Goal: Check status: Check status

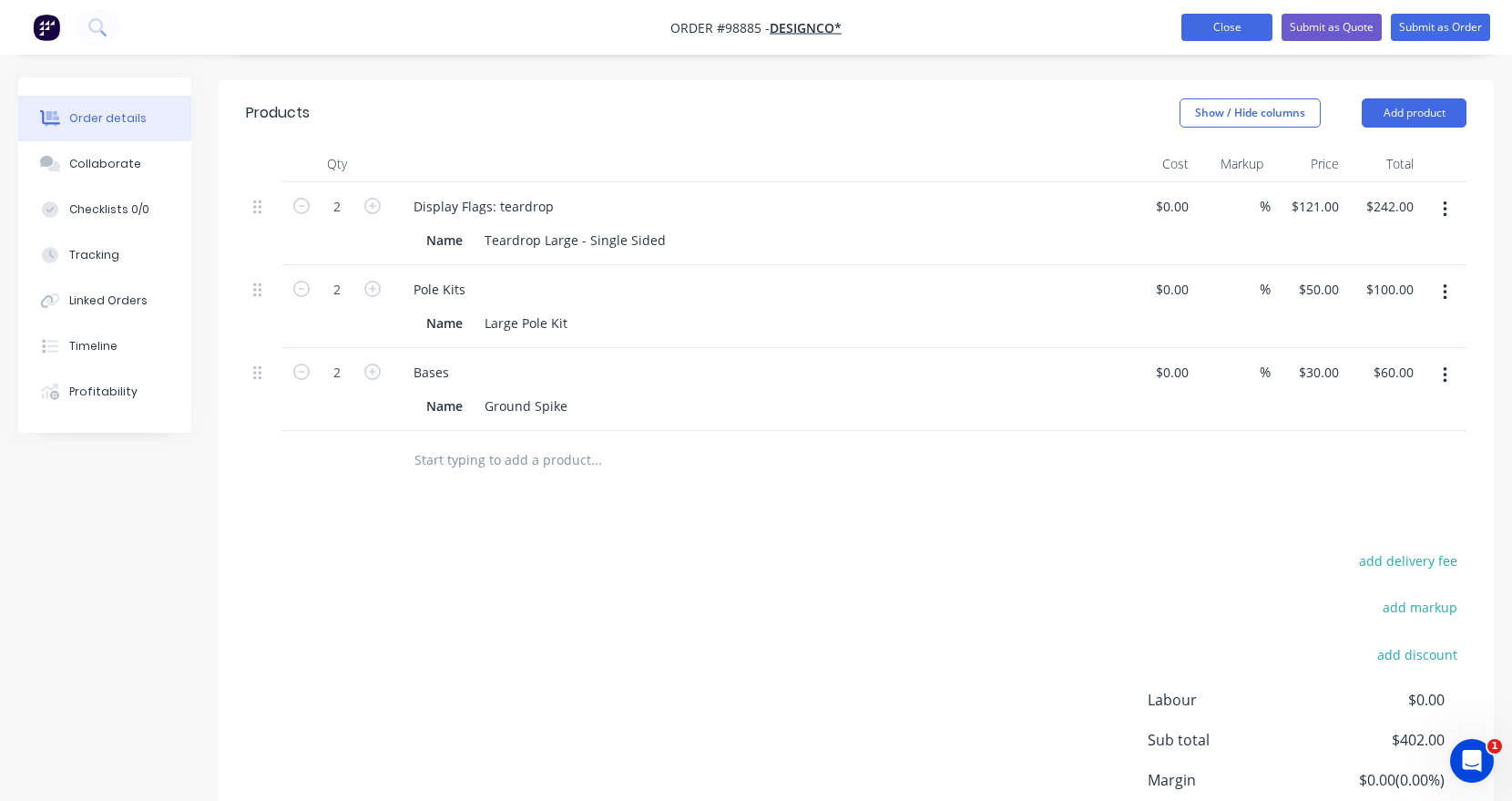
click at [1238, 20] on button "Close" at bounding box center [1226, 27] width 91 height 27
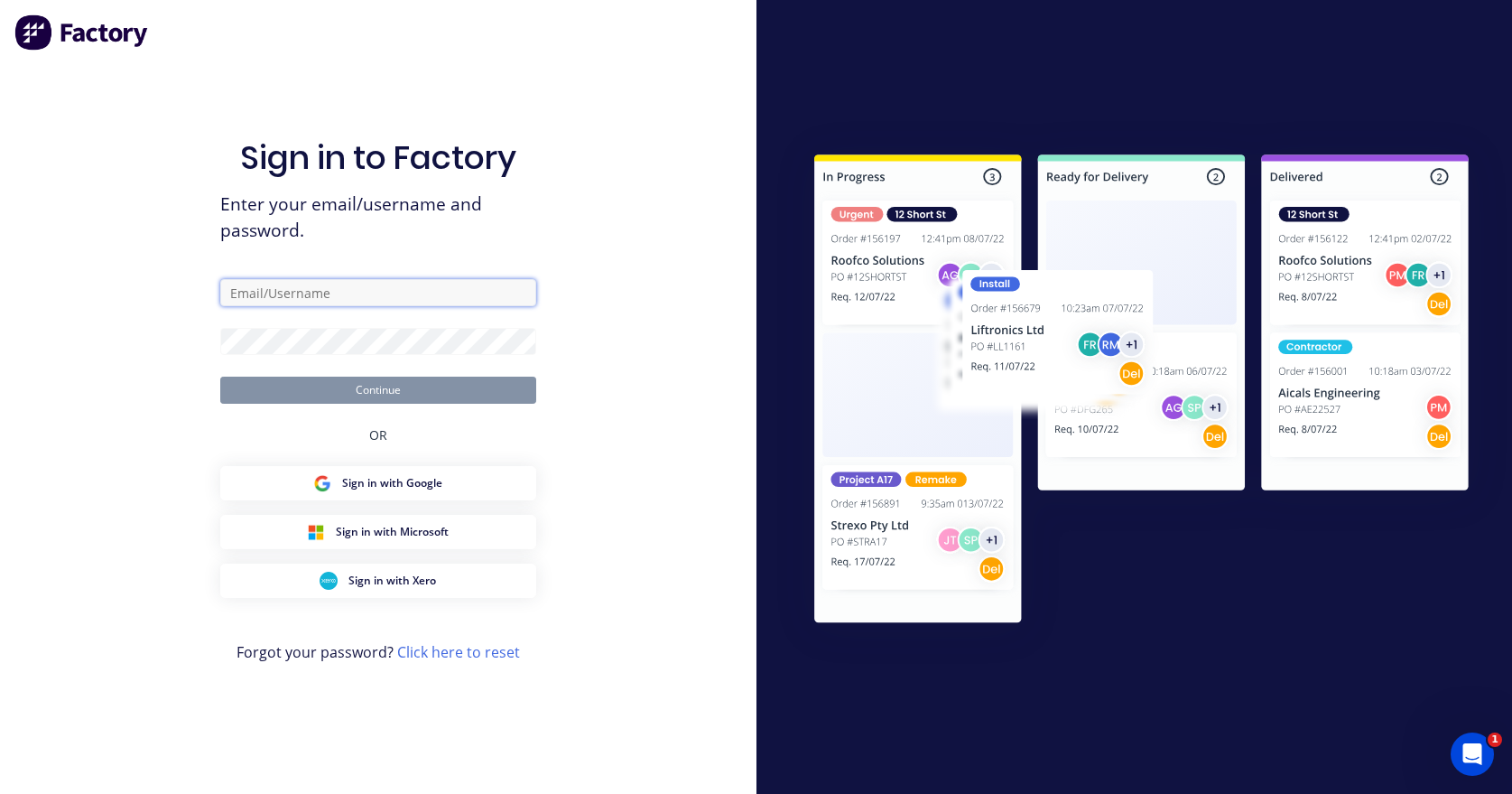
drag, startPoint x: 267, startPoint y: 302, endPoint x: 269, endPoint y: 293, distance: 9.2
click at [267, 302] on input "text" at bounding box center [378, 292] width 316 height 27
type input "[EMAIL_ADDRESS][DOMAIN_NAME]"
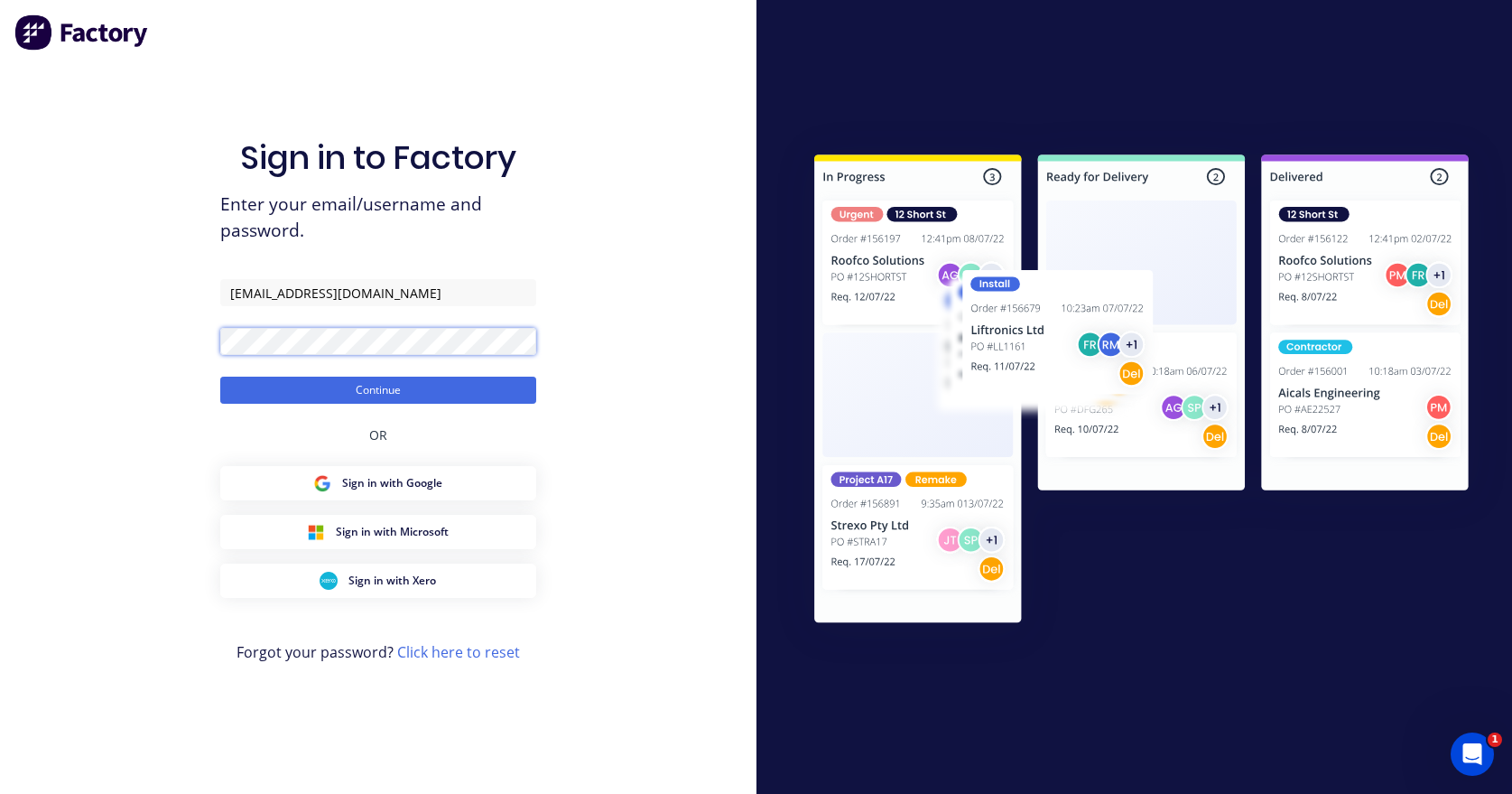
click at [220, 376] on button "Continue" at bounding box center [378, 389] width 316 height 27
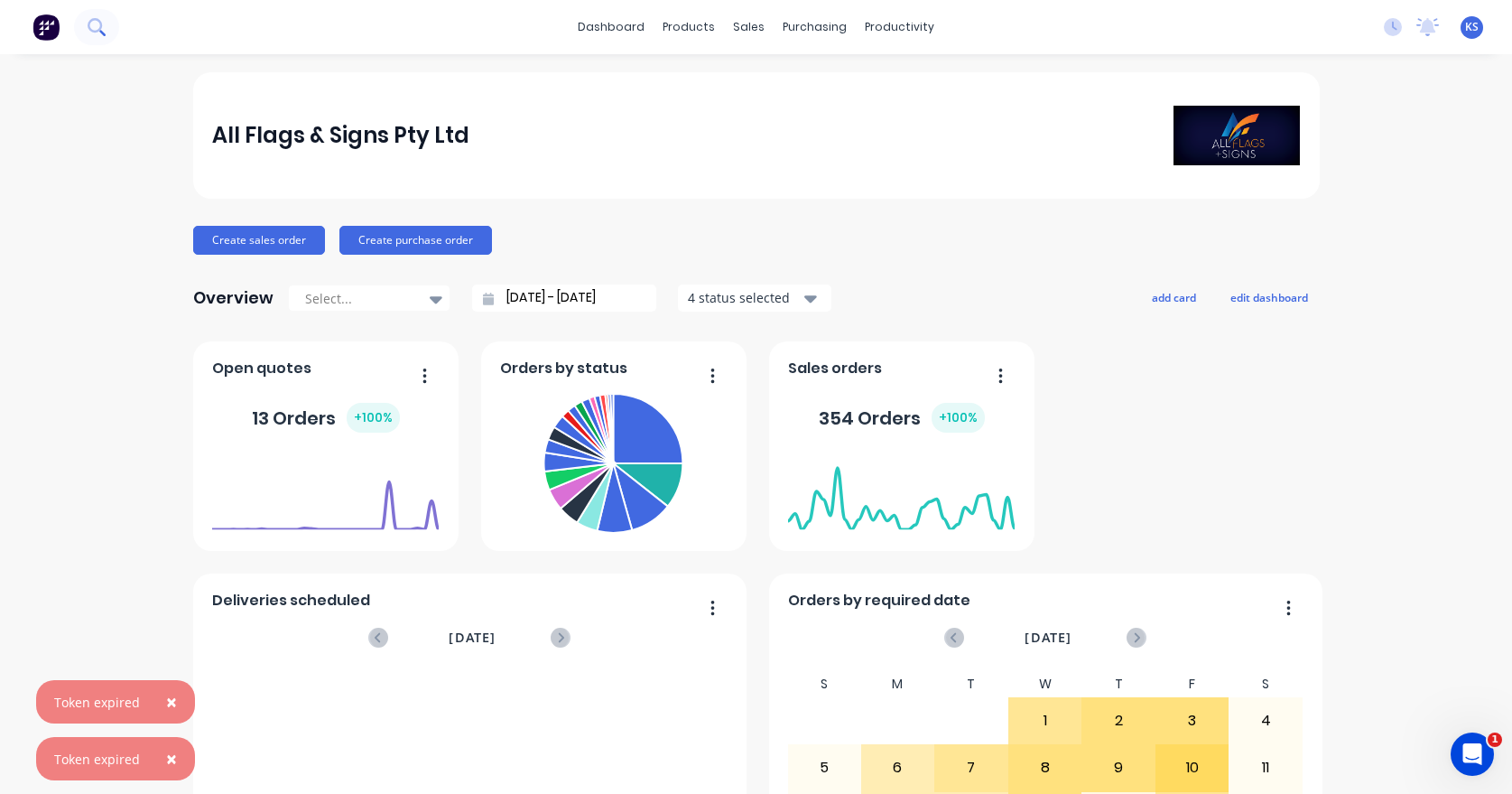
click at [92, 31] on icon at bounding box center [95, 25] width 15 height 15
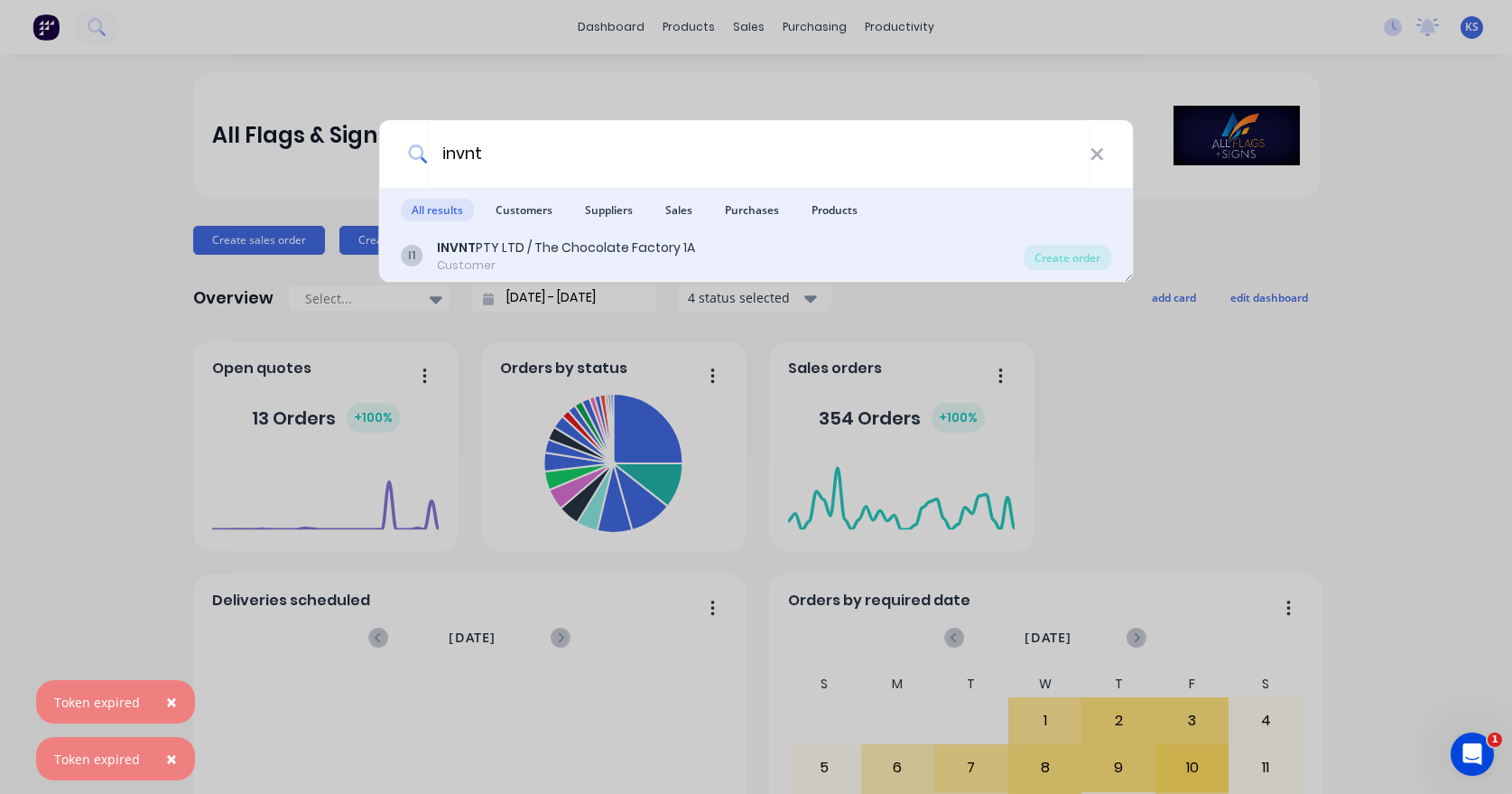
type input "invnt"
click at [515, 240] on div "INVNT PTY LTD / The Chocolate Factory 1A" at bounding box center [566, 247] width 258 height 19
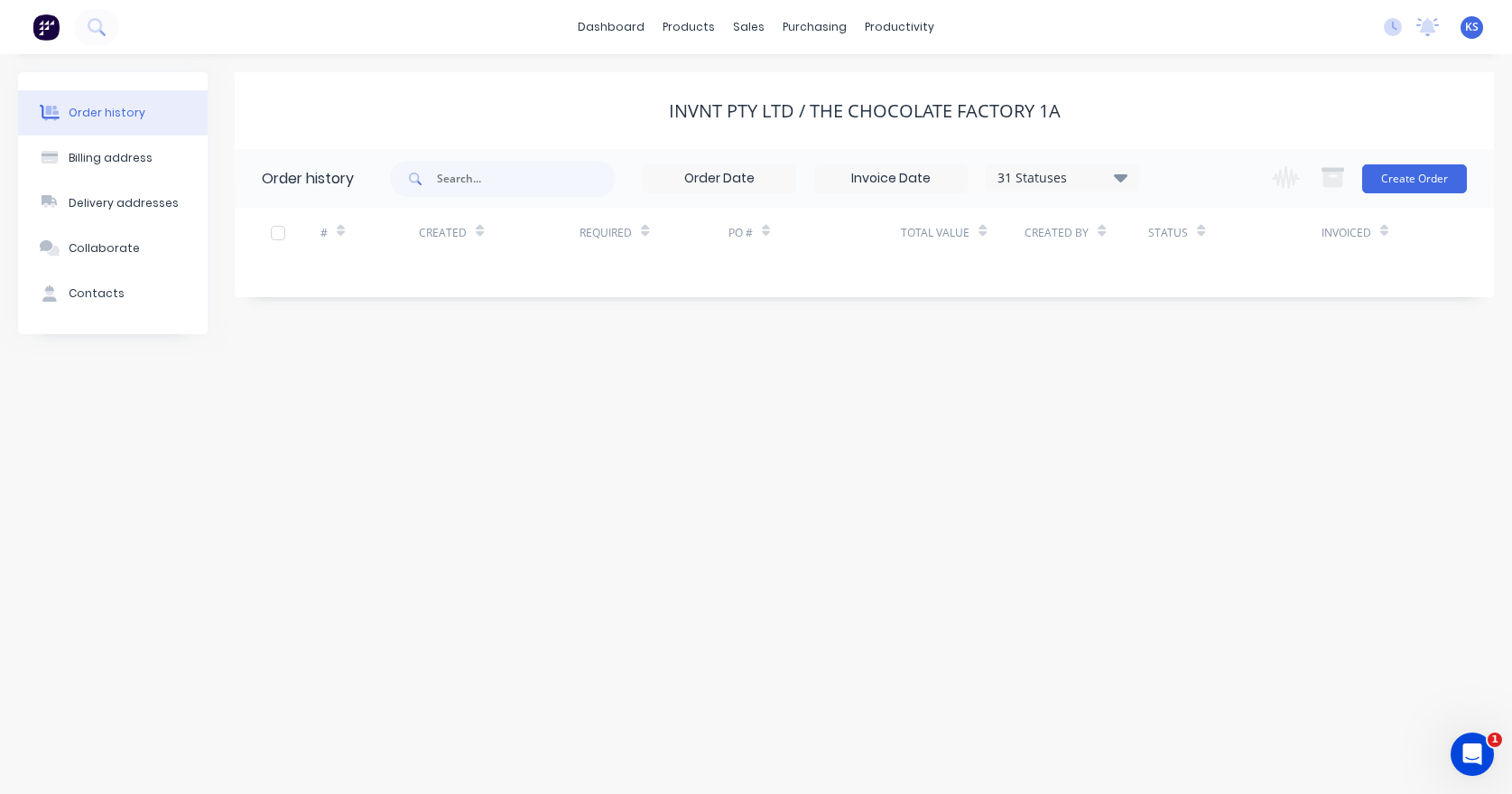
click at [1124, 178] on icon at bounding box center [1121, 178] width 14 height 8
click at [1212, 385] on label at bounding box center [1212, 385] width 0 height 0
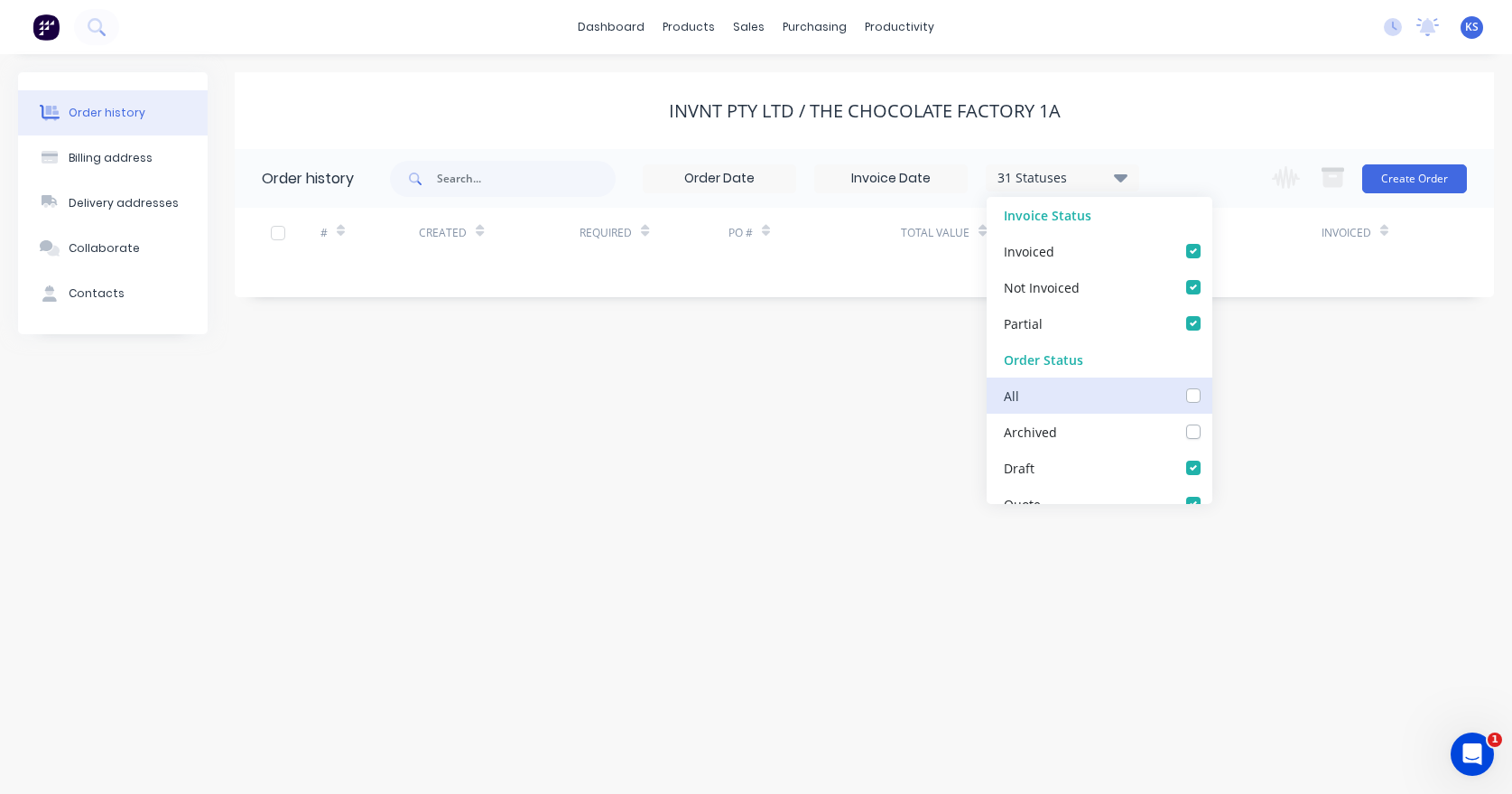
click at [1212, 396] on input "checkbox" at bounding box center [1219, 393] width 15 height 17
checkbox input "true"
click at [874, 381] on div "Order history Billing address Delivery addresses Collaborate Contacts INVNT PTY…" at bounding box center [756, 424] width 1512 height 740
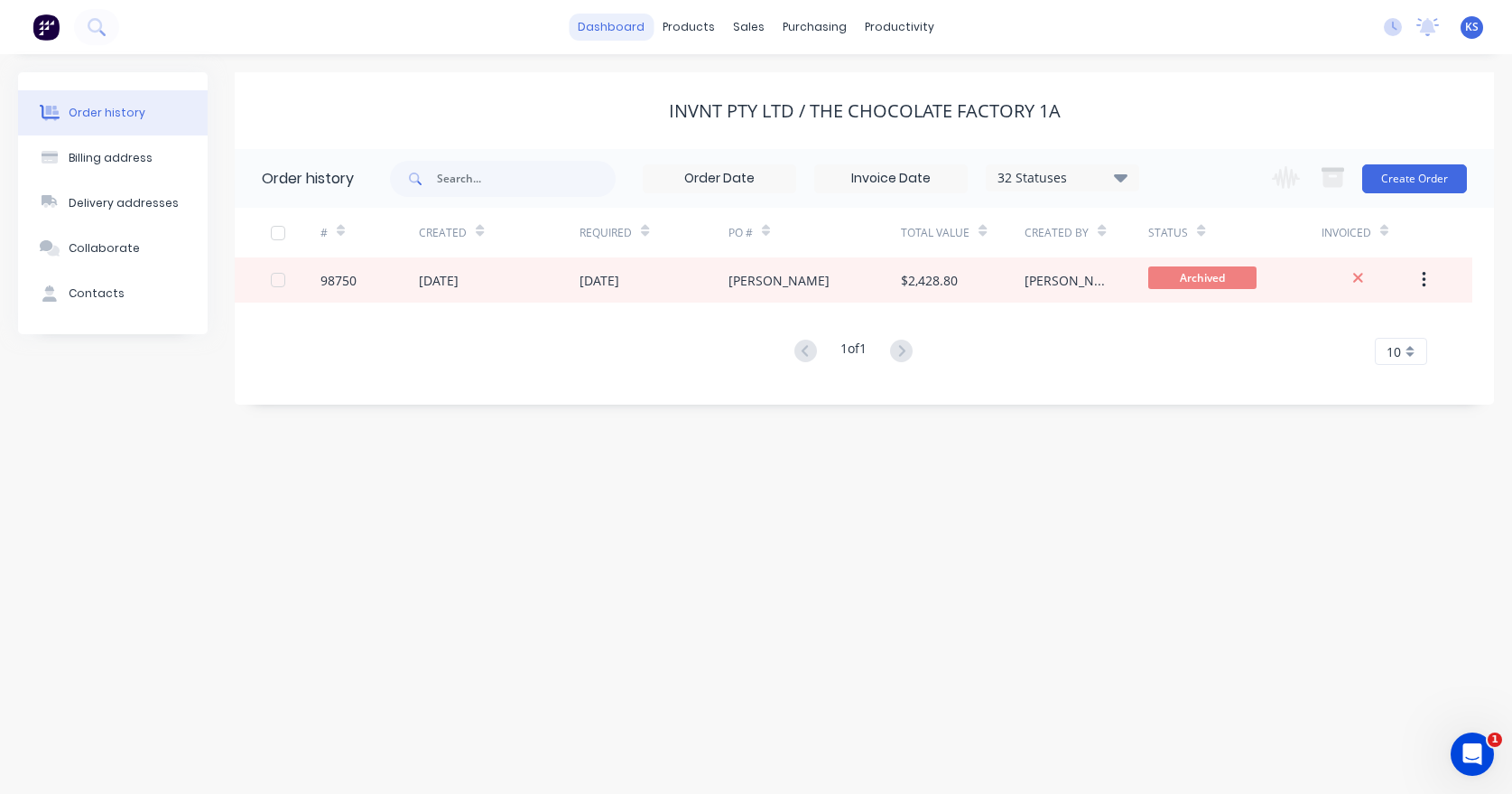
click at [618, 22] on link "dashboard" at bounding box center [611, 27] width 85 height 27
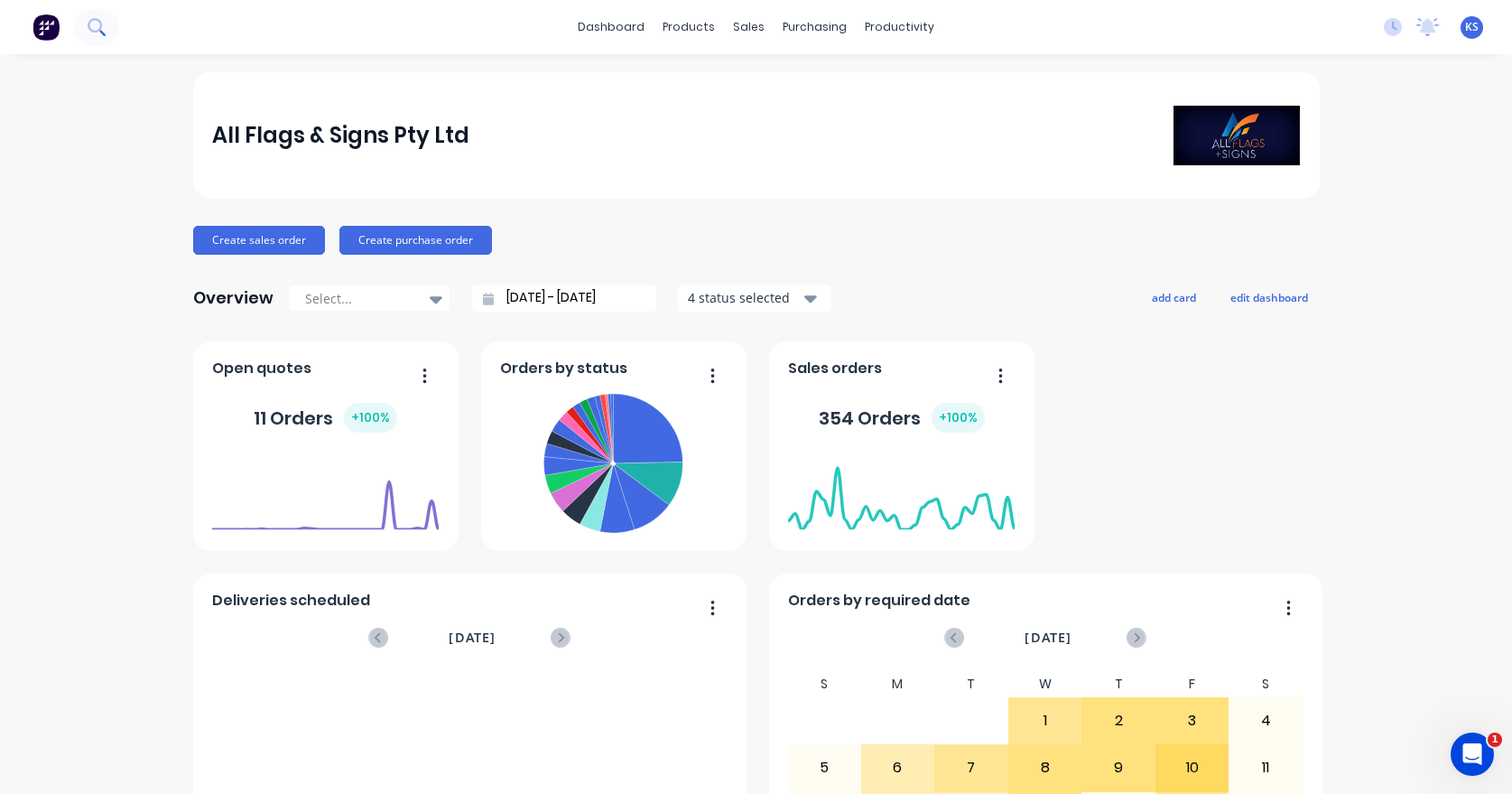
click at [94, 19] on icon at bounding box center [95, 25] width 15 height 15
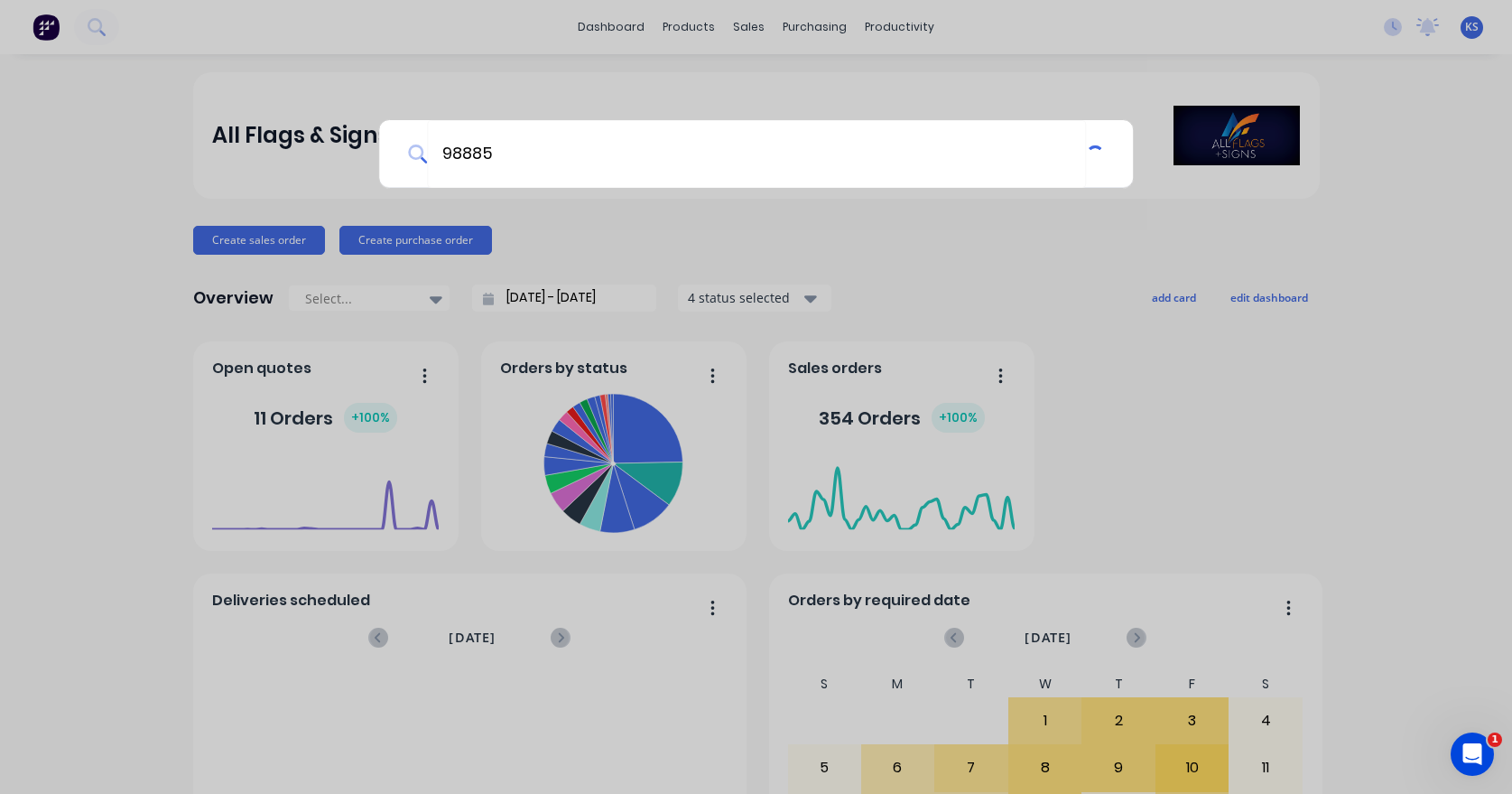
type input "98885"
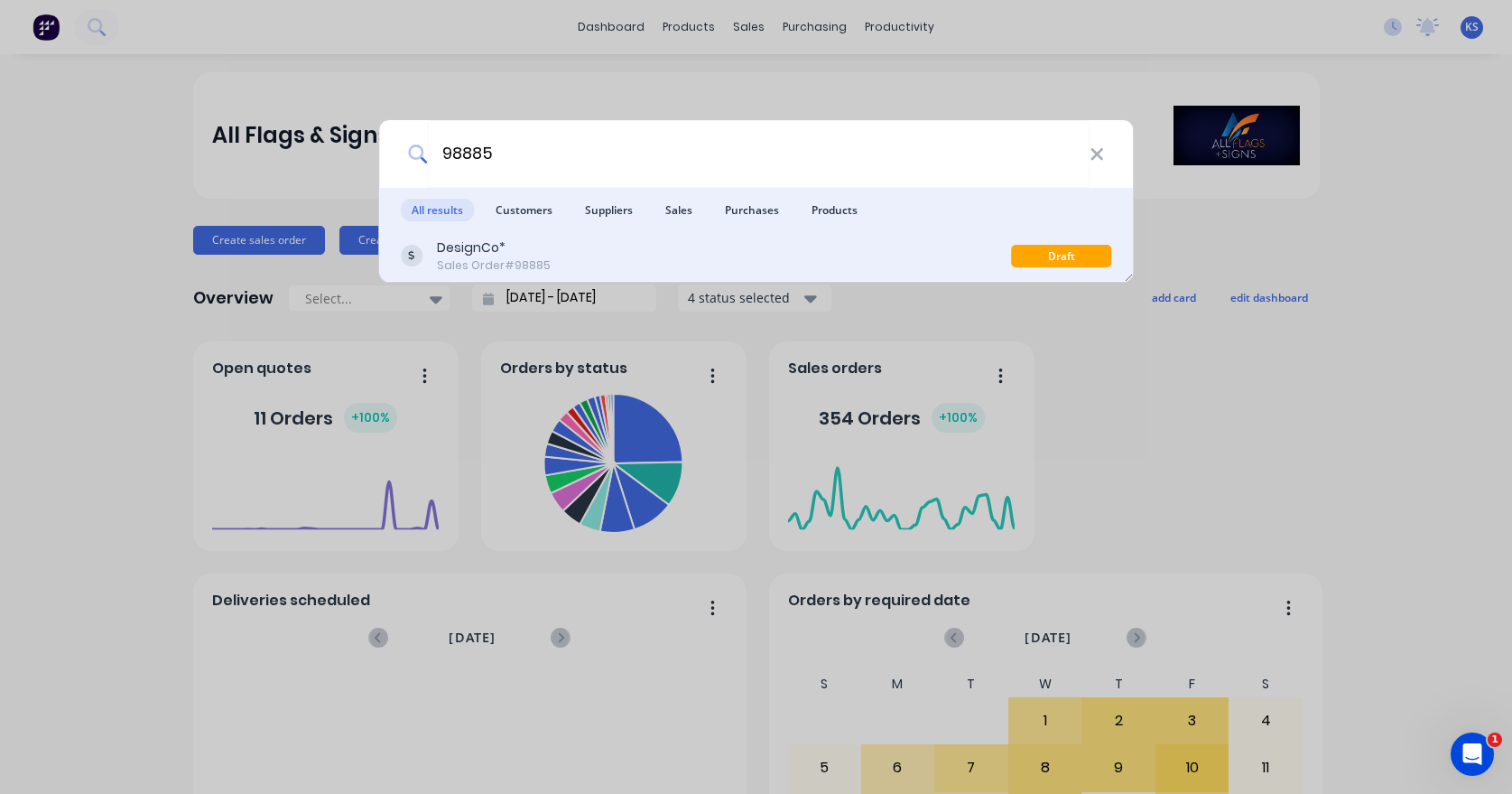
click at [450, 251] on div "DesignCo*" at bounding box center [494, 247] width 114 height 19
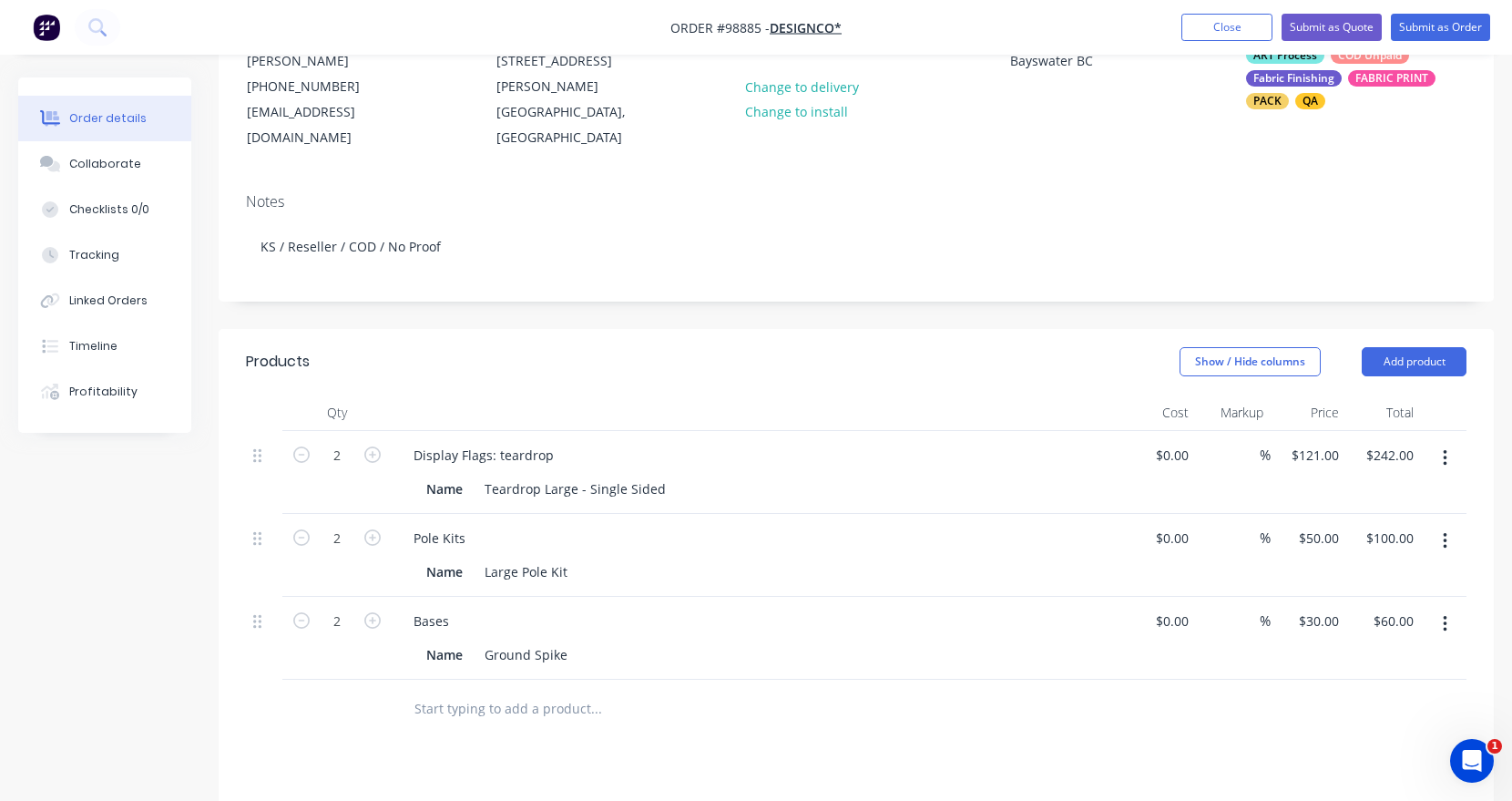
scroll to position [129, 0]
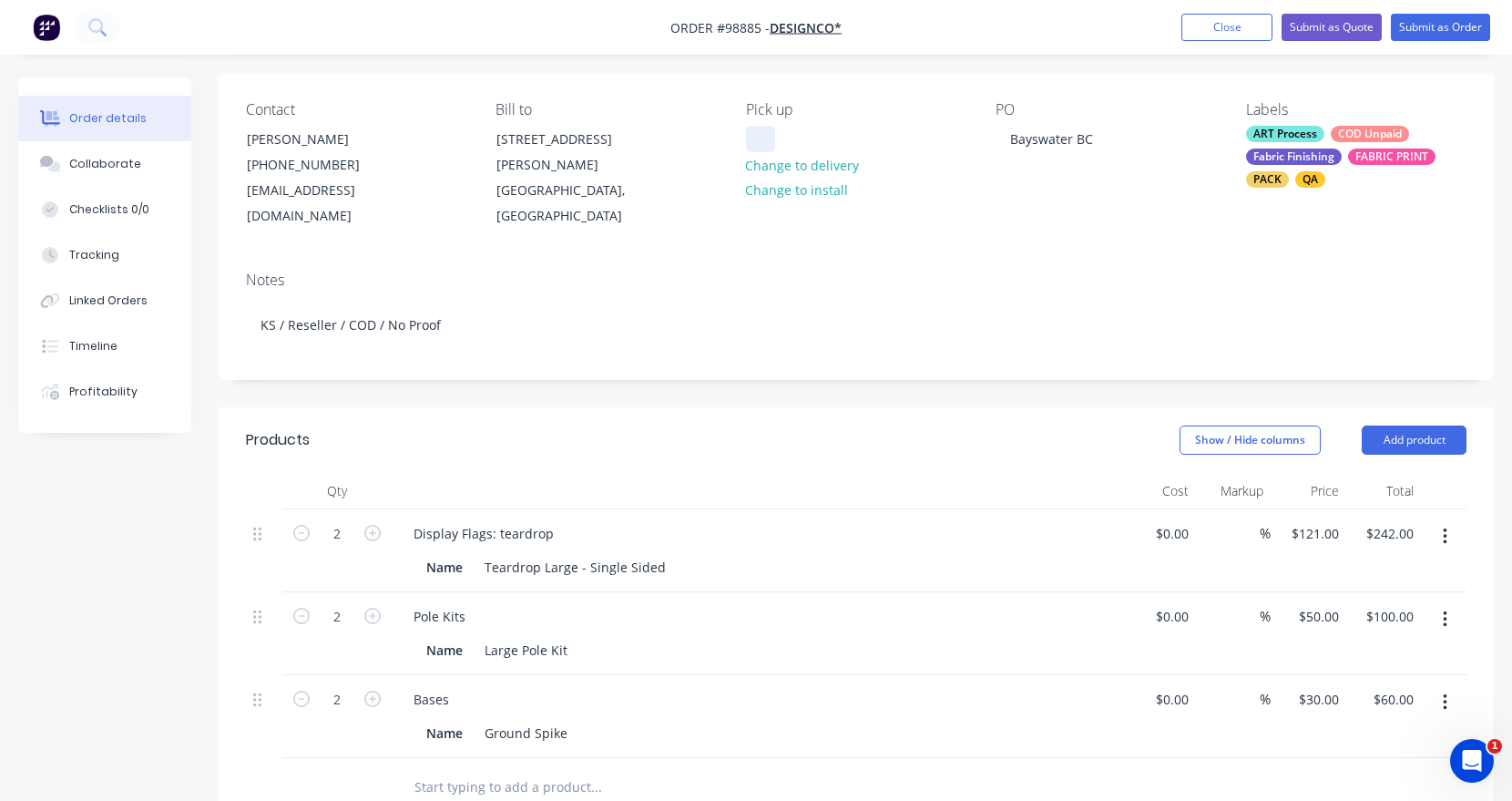
click at [763, 138] on div at bounding box center [760, 138] width 29 height 27
click at [720, 271] on div "Notes" at bounding box center [856, 279] width 1220 height 17
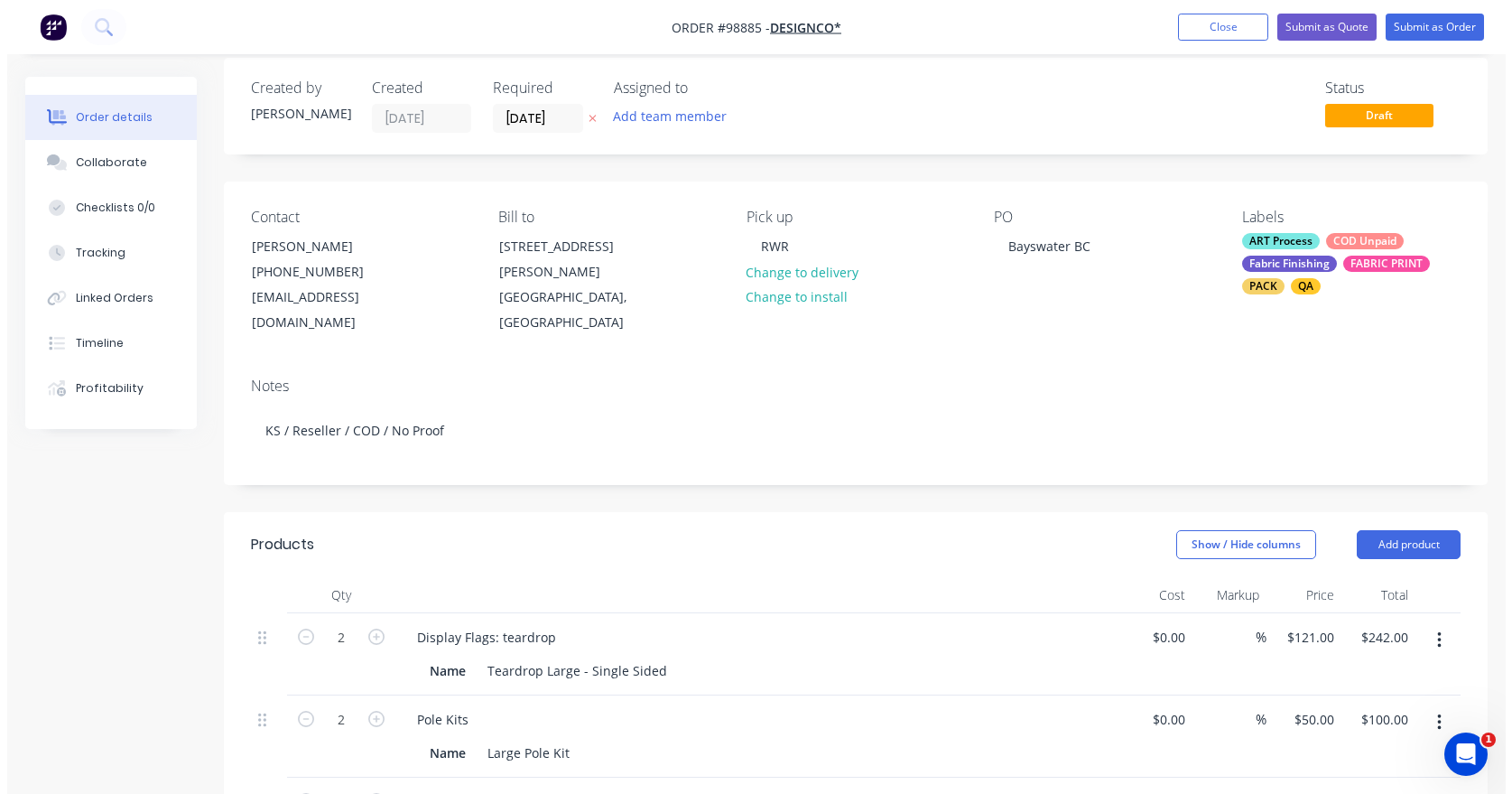
scroll to position [0, 0]
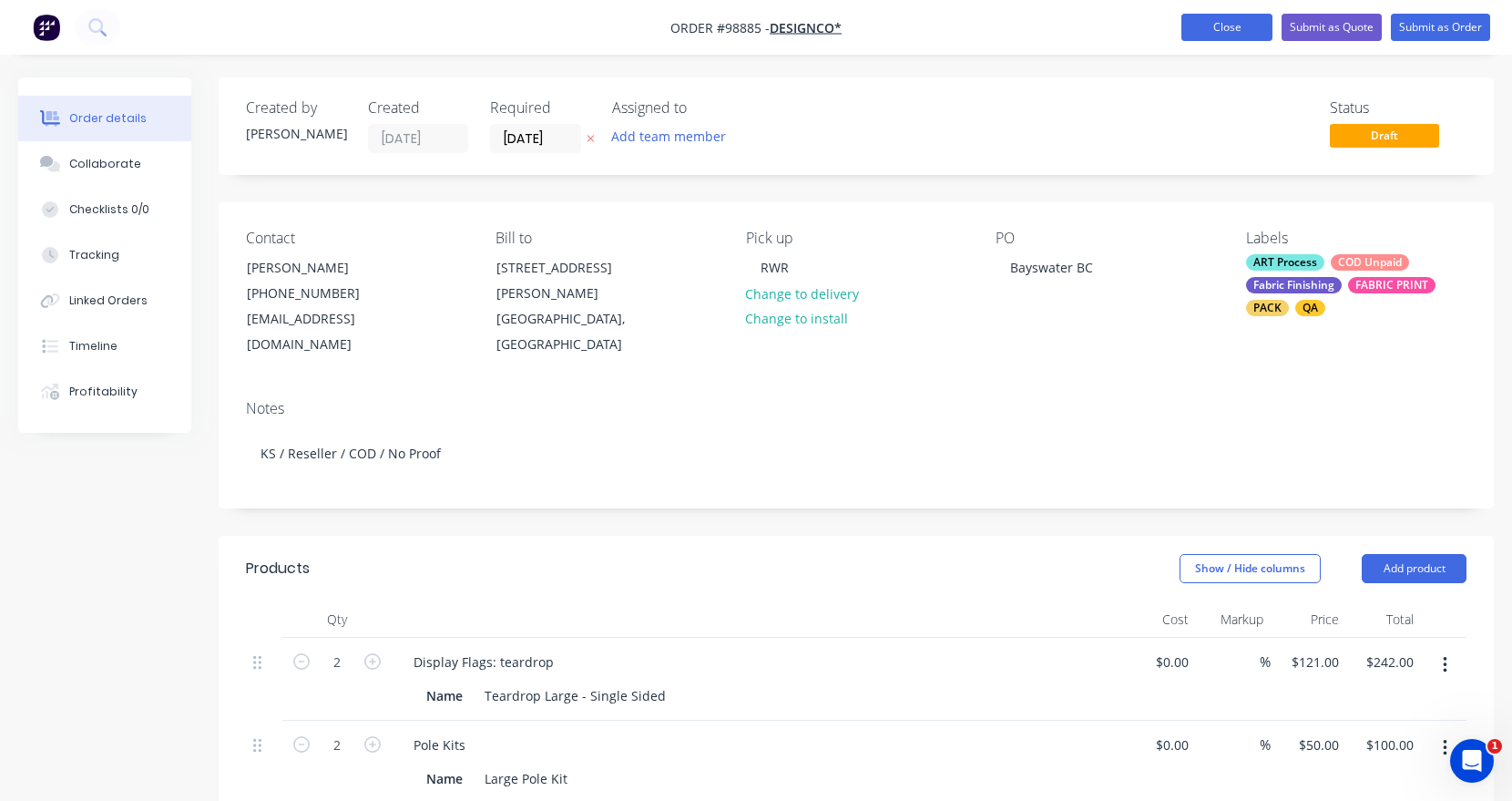
click at [1208, 27] on button "Close" at bounding box center [1226, 27] width 91 height 27
